Goal: Find contact information: Obtain details needed to contact an individual or organization

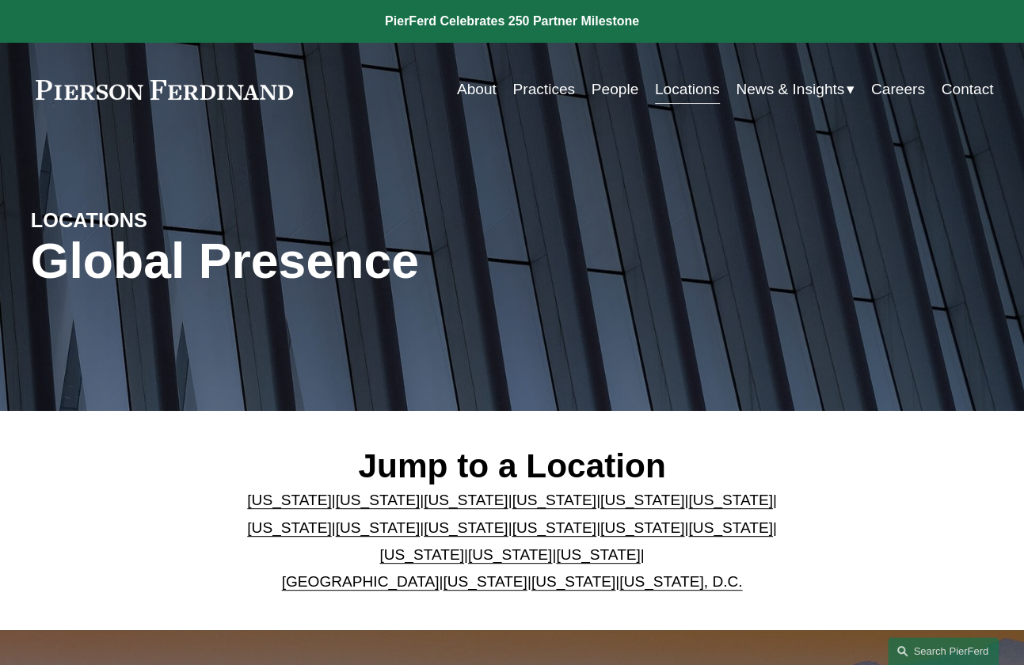
click at [688, 496] on link "[US_STATE]" at bounding box center [730, 500] width 84 height 17
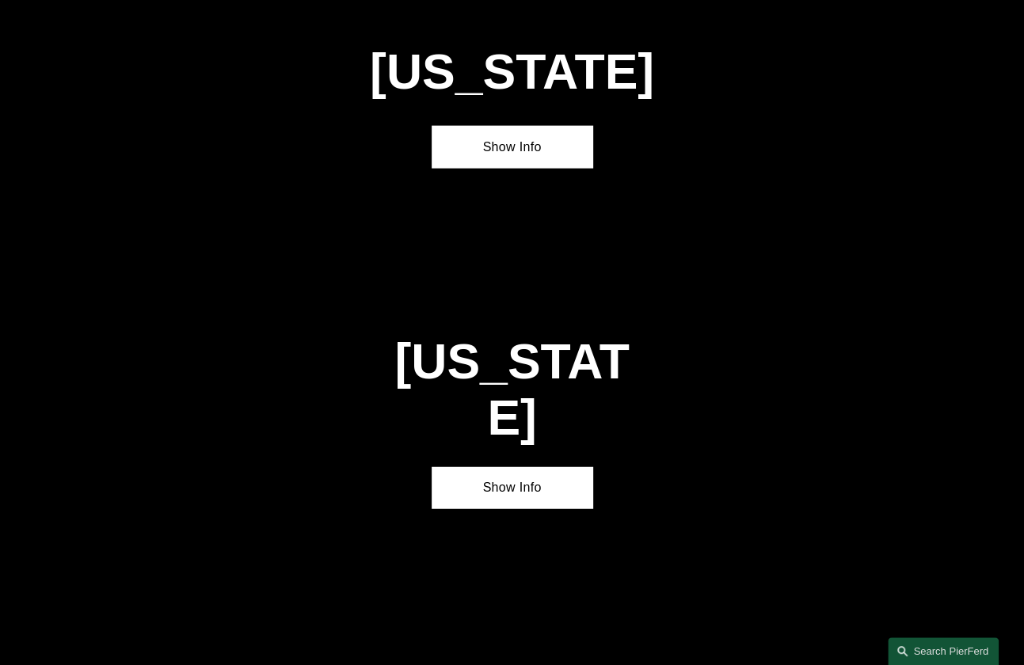
scroll to position [2098, 0]
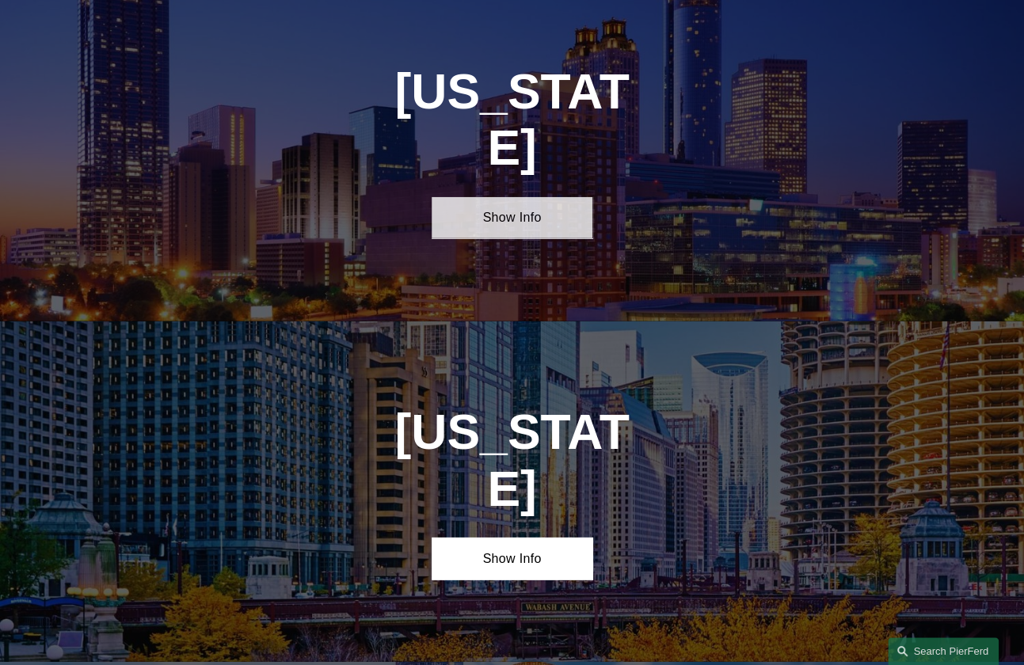
click at [527, 197] on link "Show Info" at bounding box center [511, 217] width 161 height 41
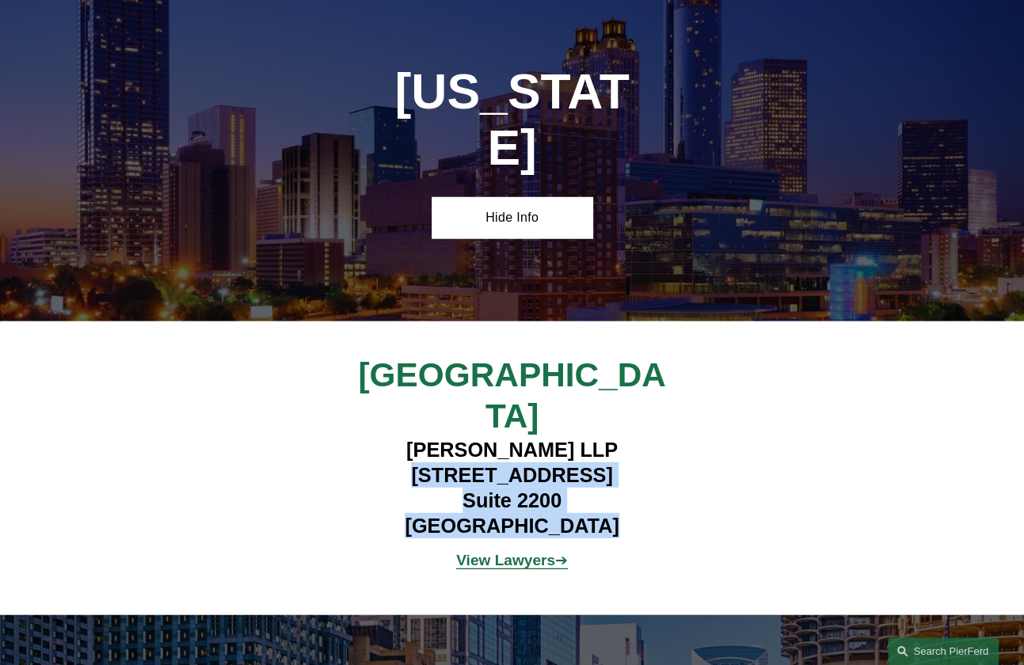
drag, startPoint x: 597, startPoint y: 453, endPoint x: 394, endPoint y: 404, distance: 208.3
click at [394, 437] on h4 "[PERSON_NAME] LLP [STREET_ADDRESS]" at bounding box center [511, 487] width 401 height 101
copy h4 "[STREET_ADDRESS]"
click at [695, 437] on h4 "[PERSON_NAME] LLP [STREET_ADDRESS]" at bounding box center [511, 487] width 401 height 101
